Goal: Task Accomplishment & Management: Use online tool/utility

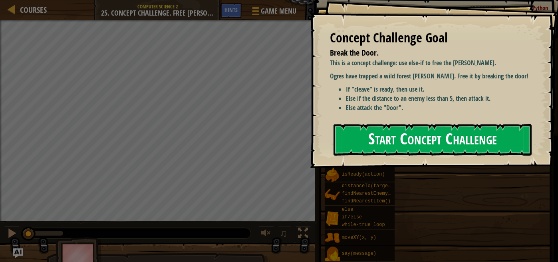
click at [412, 133] on button "Start Concept Challenge" at bounding box center [433, 140] width 198 height 32
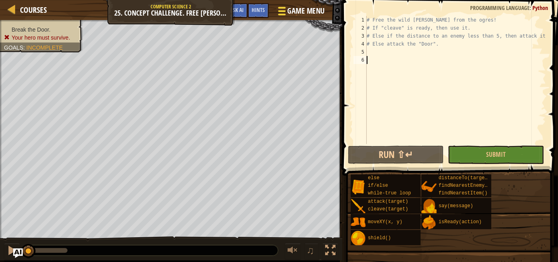
click at [281, 14] on span at bounding box center [282, 15] width 8 height 2
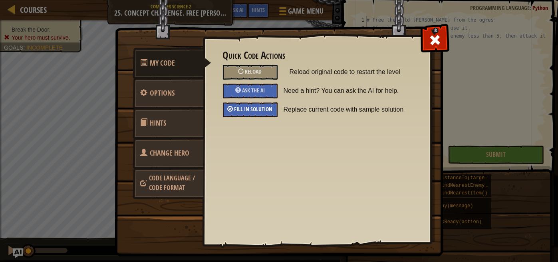
click at [244, 108] on span "Fill in solution" at bounding box center [254, 109] width 38 height 8
click at [433, 40] on span at bounding box center [435, 40] width 13 height 13
